Goal: Task Accomplishment & Management: Manage account settings

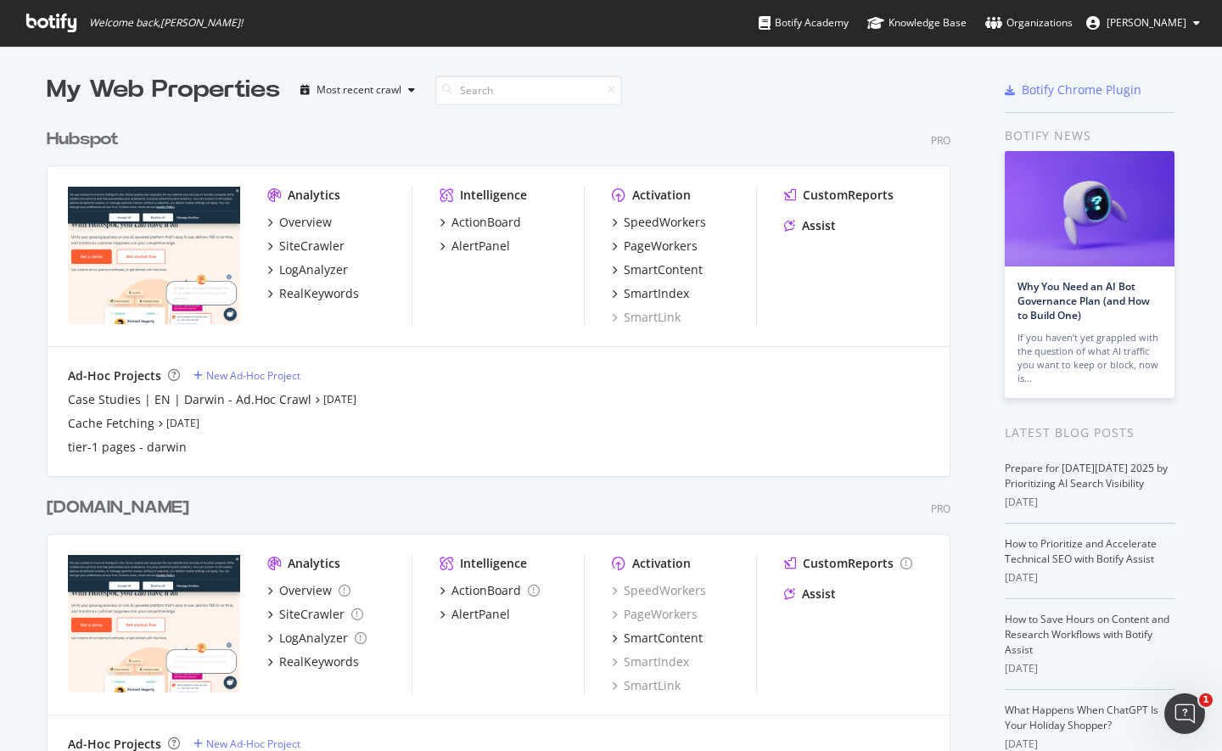
click at [108, 148] on div "Hubspot" at bounding box center [83, 139] width 72 height 25
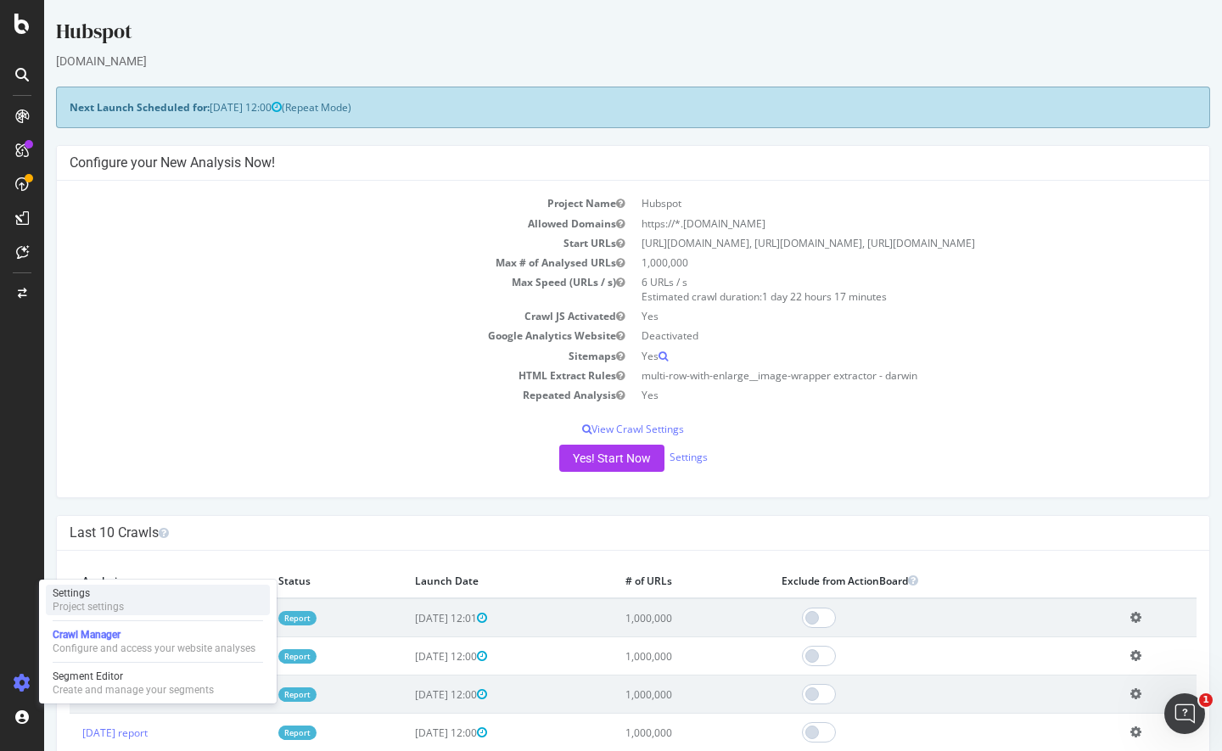
click at [118, 611] on div "Project settings" at bounding box center [88, 607] width 71 height 14
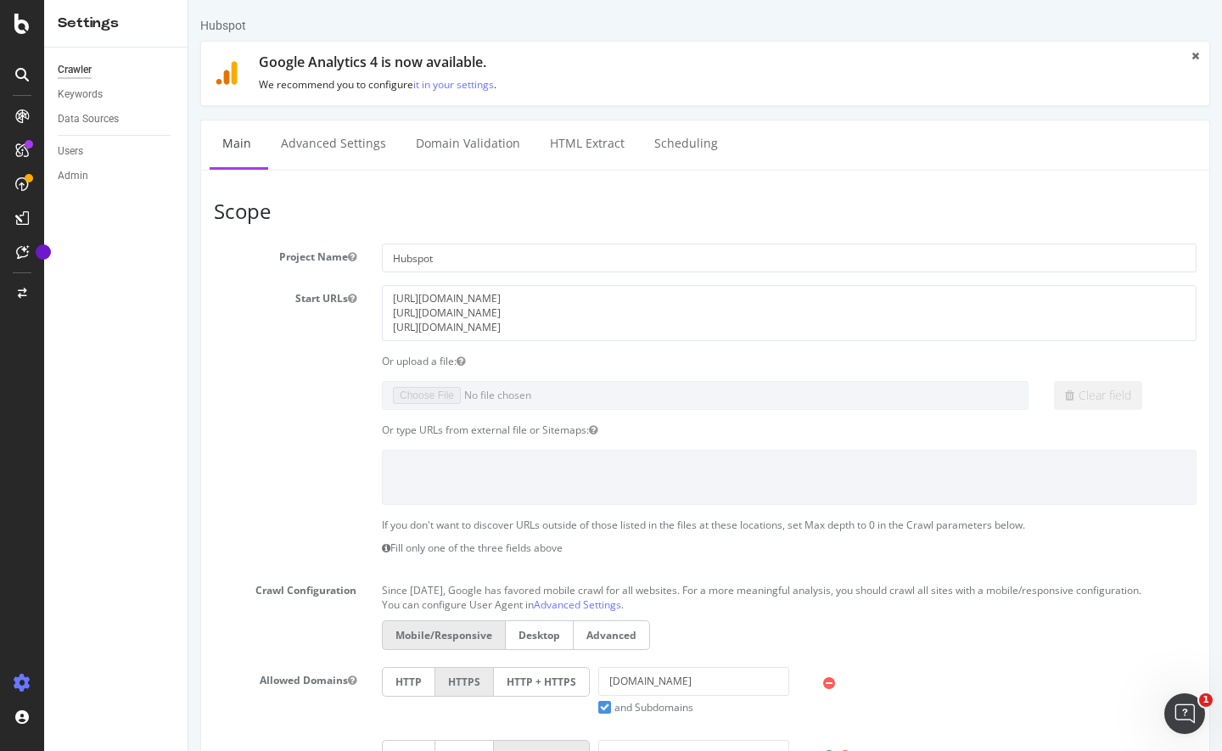
click at [99, 129] on div "Data Sources" at bounding box center [123, 119] width 130 height 25
click at [87, 131] on div "Data Sources" at bounding box center [123, 119] width 130 height 25
click at [99, 125] on div "Data Sources" at bounding box center [88, 119] width 61 height 18
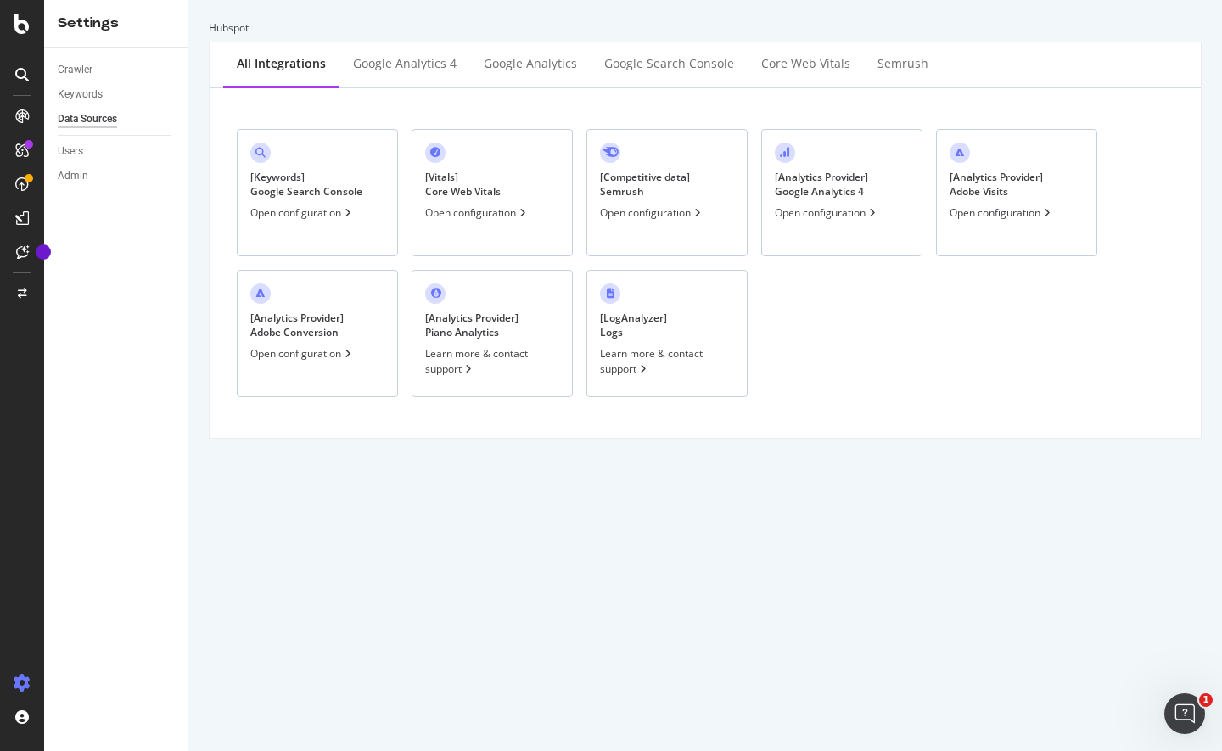
click at [355, 201] on div "[ Keywords ] Google Search Console Open configuration" at bounding box center [317, 192] width 161 height 127
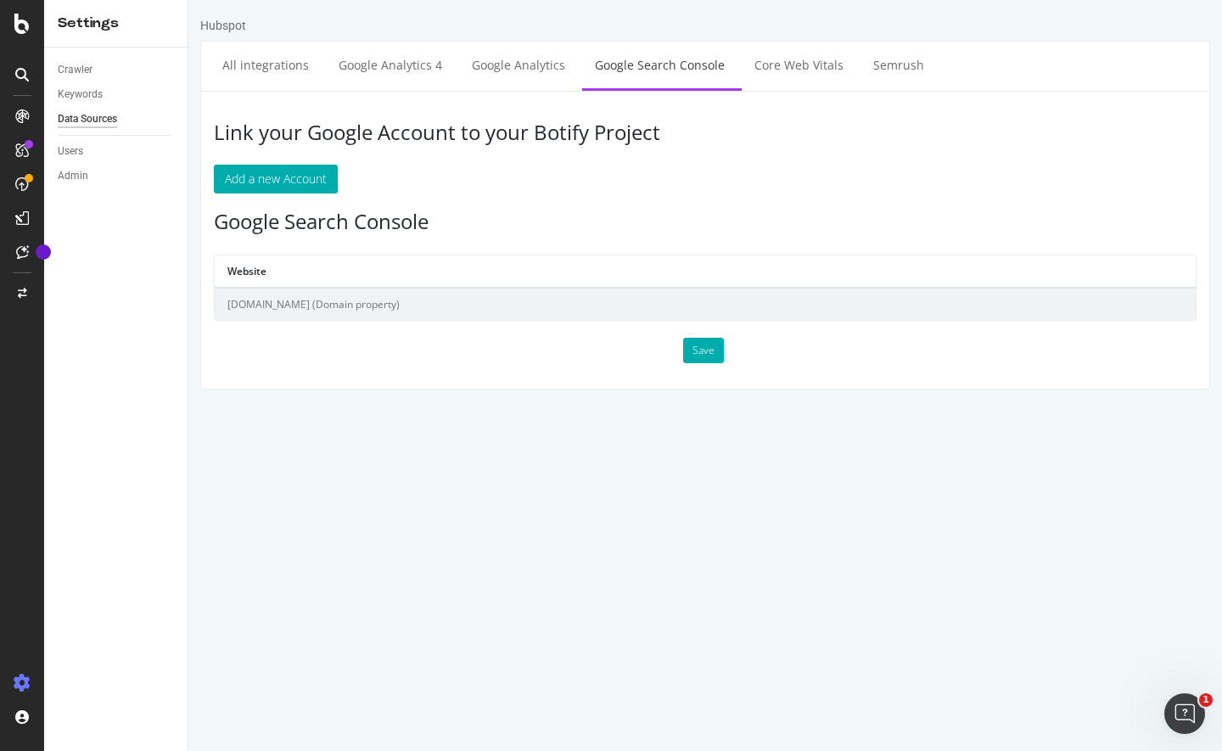
click at [346, 305] on td "[DOMAIN_NAME] (Domain property)" at bounding box center [705, 304] width 981 height 32
click at [332, 190] on button "Add a new Account" at bounding box center [276, 179] width 124 height 29
click at [414, 68] on link "Google Analytics 4" at bounding box center [390, 65] width 129 height 47
